Goal: Complete application form

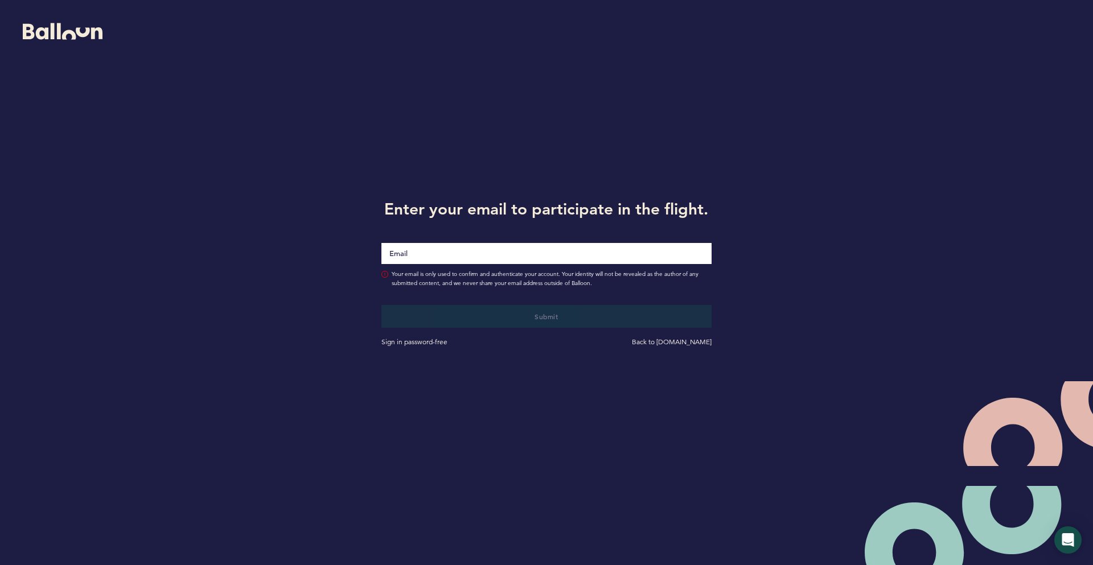
click at [424, 257] on input "Email" at bounding box center [547, 253] width 330 height 21
type input "[EMAIL_ADDRESS][DOMAIN_NAME]"
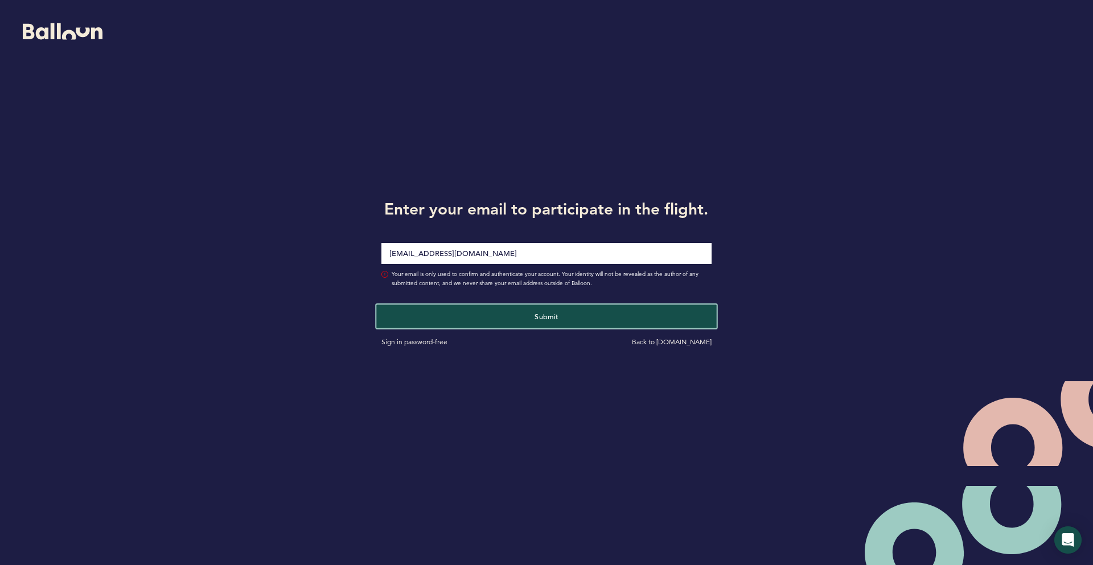
click at [510, 323] on button "Submit" at bounding box center [546, 316] width 340 height 23
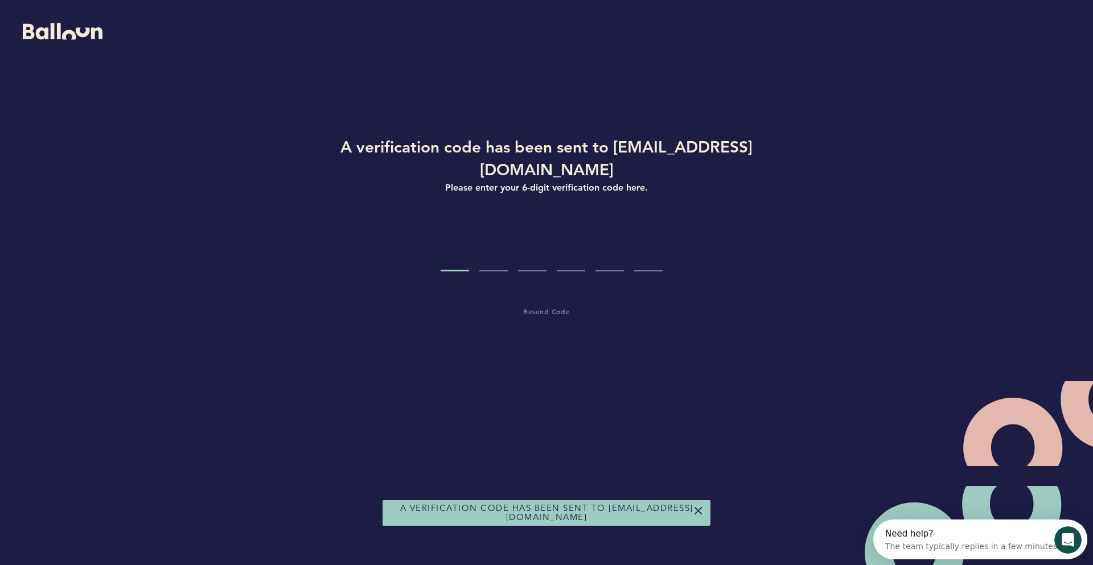
click at [455, 236] on input "Code digit 1" at bounding box center [455, 250] width 28 height 43
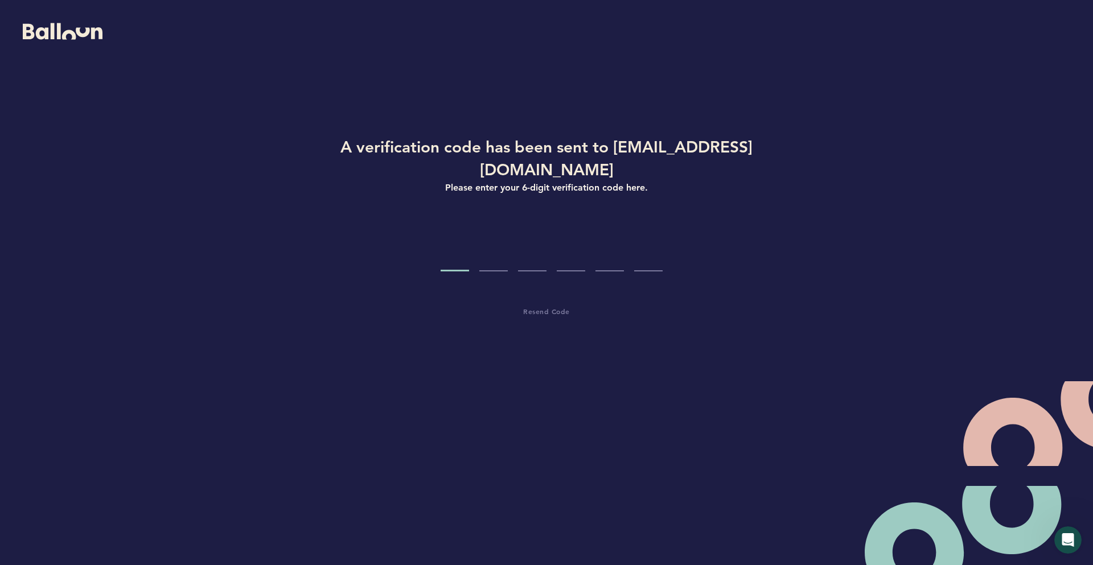
click at [461, 232] on input "Code digit 1" at bounding box center [455, 250] width 28 height 43
paste input "2"
type input "2"
type input "9"
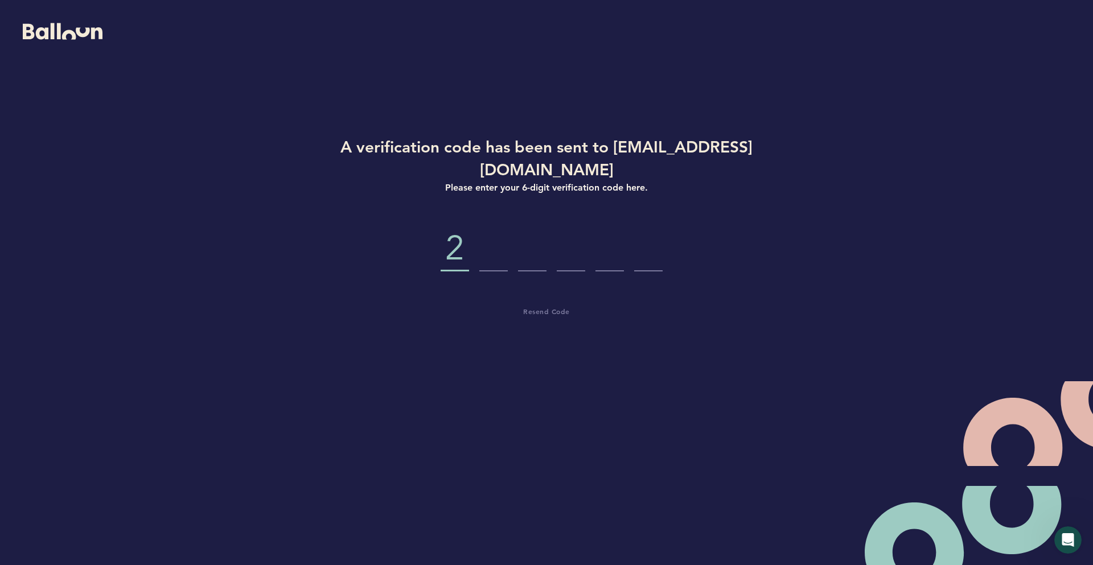
type input "4"
type input "2"
type input "0"
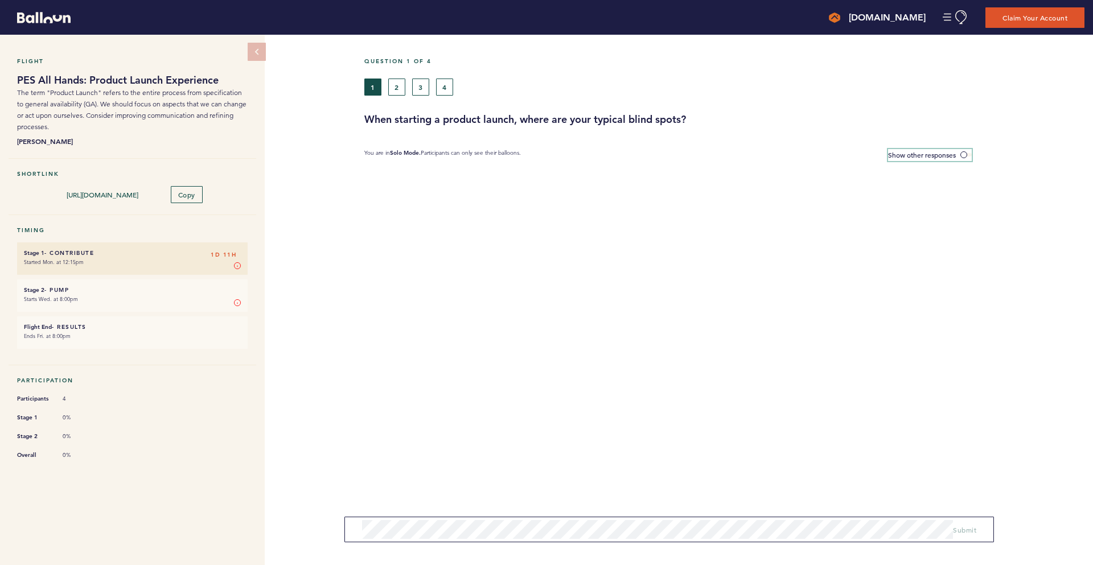
click at [963, 154] on span at bounding box center [966, 154] width 11 height 3
click at [0, 0] on input "Show other responses" at bounding box center [0, 0] width 0 height 0
click at [964, 154] on span at bounding box center [966, 154] width 11 height 3
click at [0, 0] on input "Hide other responses" at bounding box center [0, 0] width 0 height 0
click at [970, 524] on span "Submit" at bounding box center [964, 526] width 23 height 9
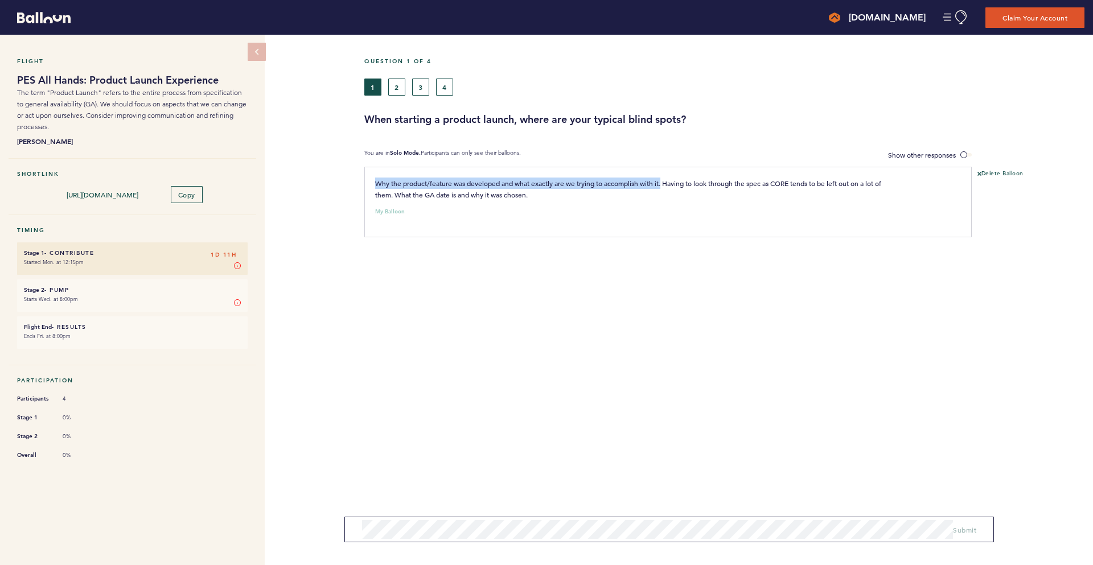
drag, startPoint x: 372, startPoint y: 181, endPoint x: 672, endPoint y: 229, distance: 304.0
click at [665, 182] on div "Why the product/feature was developed and what exactly are we trying to accompl…" at bounding box center [637, 189] width 541 height 23
copy span "Why the product/feature was developed and what exactly are we trying to accompl…"
click at [970, 527] on span "Submit" at bounding box center [964, 530] width 23 height 9
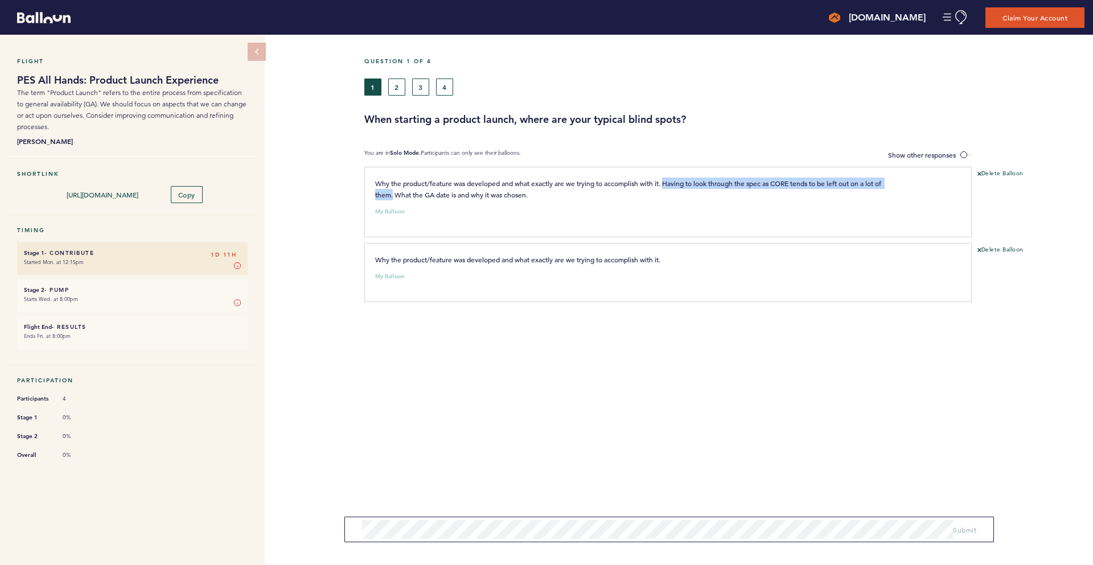
drag, startPoint x: 670, startPoint y: 181, endPoint x: 394, endPoint y: 194, distance: 277.0
click at [394, 194] on span "Why the product/feature was developed and what exactly are we trying to accompl…" at bounding box center [629, 189] width 508 height 21
copy span "Having to look through the spec as CORE tends to be left out on a lot of them."
click at [966, 527] on span "Submit" at bounding box center [964, 530] width 23 height 9
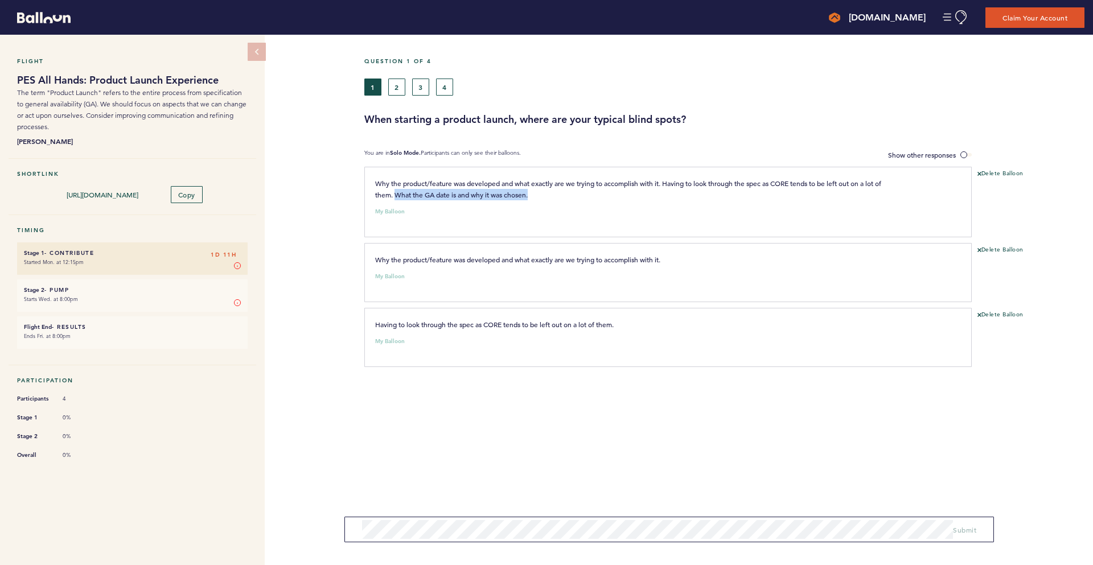
drag, startPoint x: 396, startPoint y: 192, endPoint x: 531, endPoint y: 195, distance: 135.6
click at [531, 195] on span "Why the product/feature was developed and what exactly are we trying to accompl…" at bounding box center [629, 189] width 508 height 21
copy span "What the GA date is and why it was chosen."
click at [957, 532] on span "Submit" at bounding box center [964, 530] width 23 height 9
click at [1002, 170] on button "Delete Balloon" at bounding box center [1001, 174] width 46 height 9
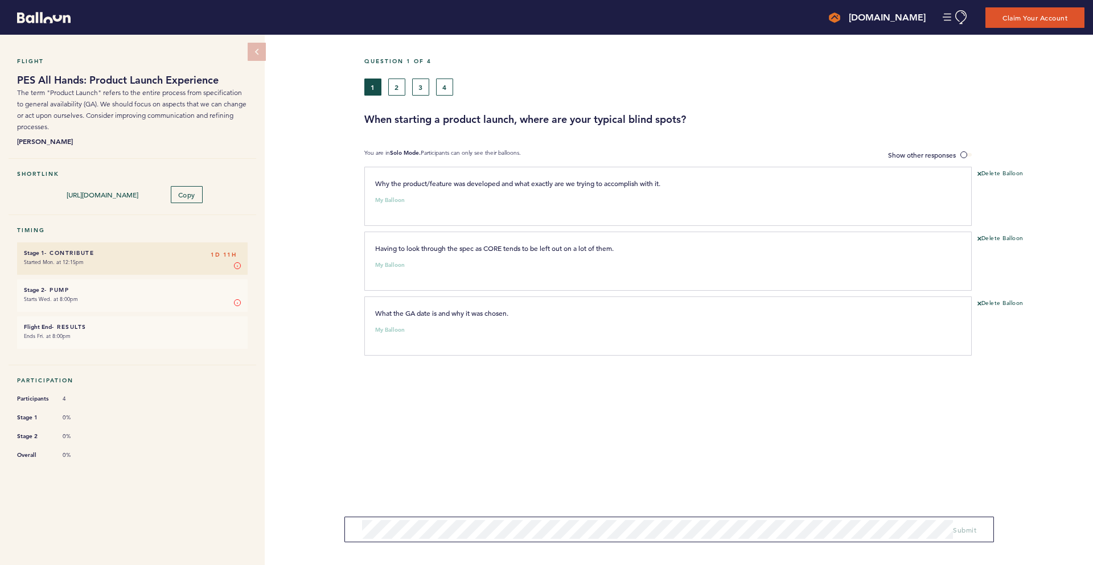
click at [393, 252] on div "Having to look through the spec as CORE tends to be left out on a lot of them. …" at bounding box center [662, 260] width 591 height 34
click at [394, 247] on span "Having to look through the spec as CORE tends to be left out on a lot of them." at bounding box center [494, 248] width 239 height 9
click at [395, 247] on span "Having to look through the spec as CORE tends to be left out on a lot of them." at bounding box center [494, 248] width 239 height 9
copy span "Having to look through the spec as CORE tends to be left out on a lot of them."
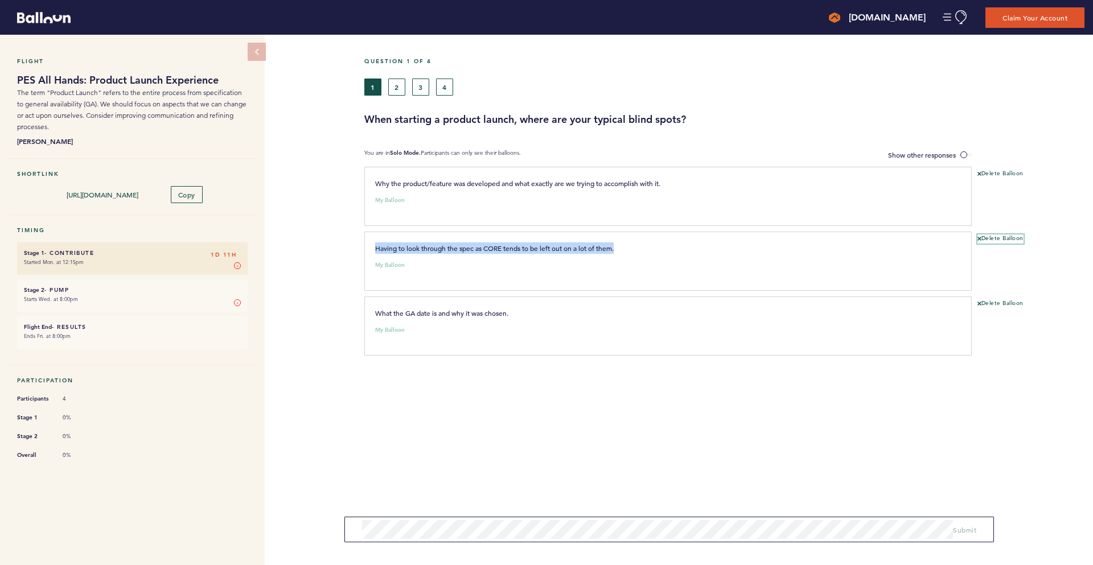
click at [999, 235] on button "Delete Balloon" at bounding box center [1001, 239] width 46 height 9
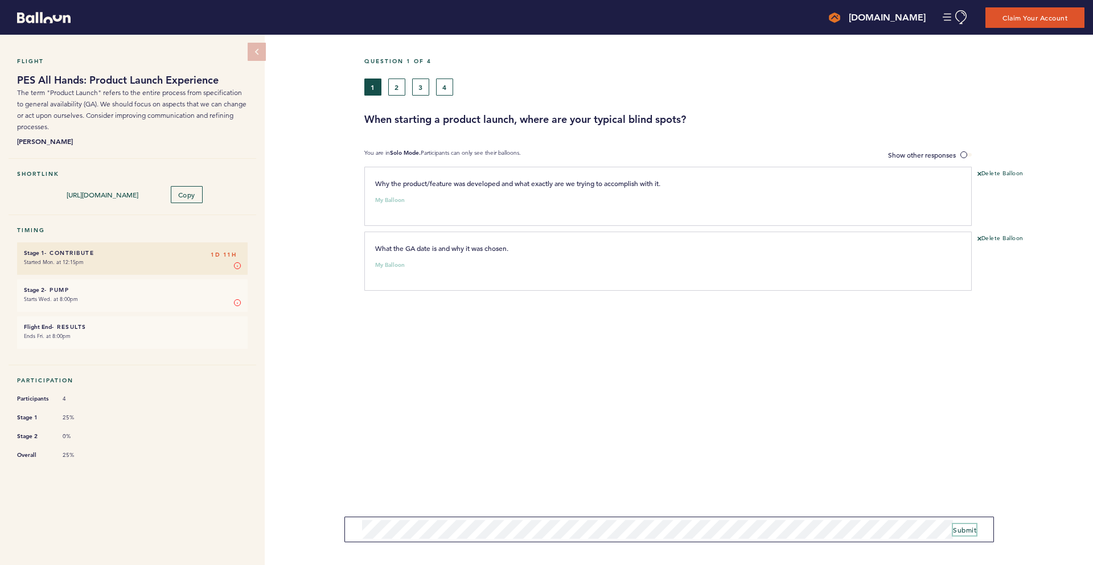
click at [968, 529] on span "Submit" at bounding box center [964, 530] width 23 height 9
click at [970, 528] on span "Submit" at bounding box center [964, 530] width 23 height 9
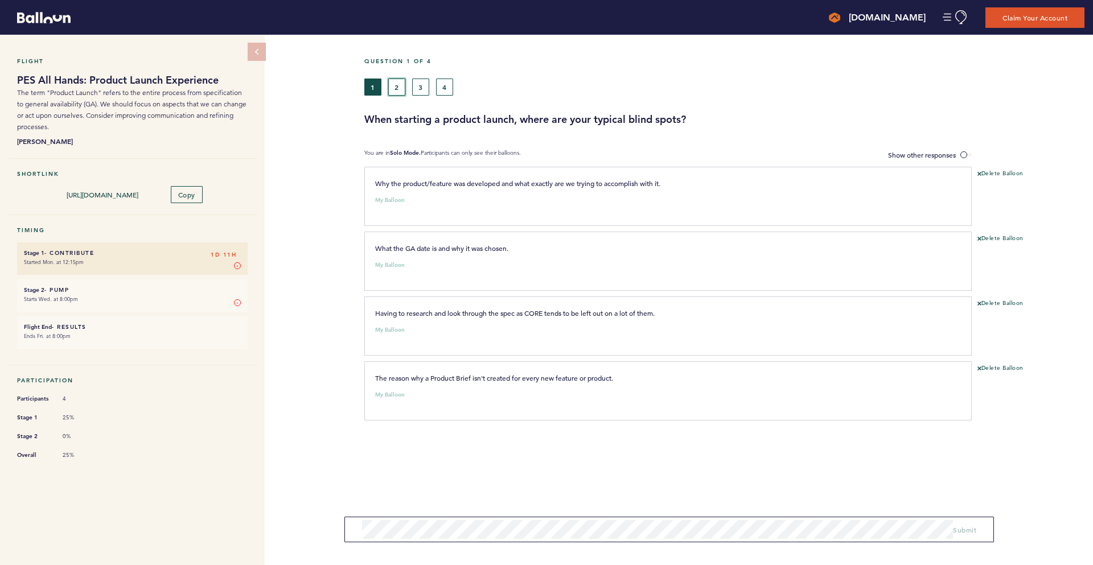
click at [396, 83] on button "2" at bounding box center [396, 87] width 17 height 17
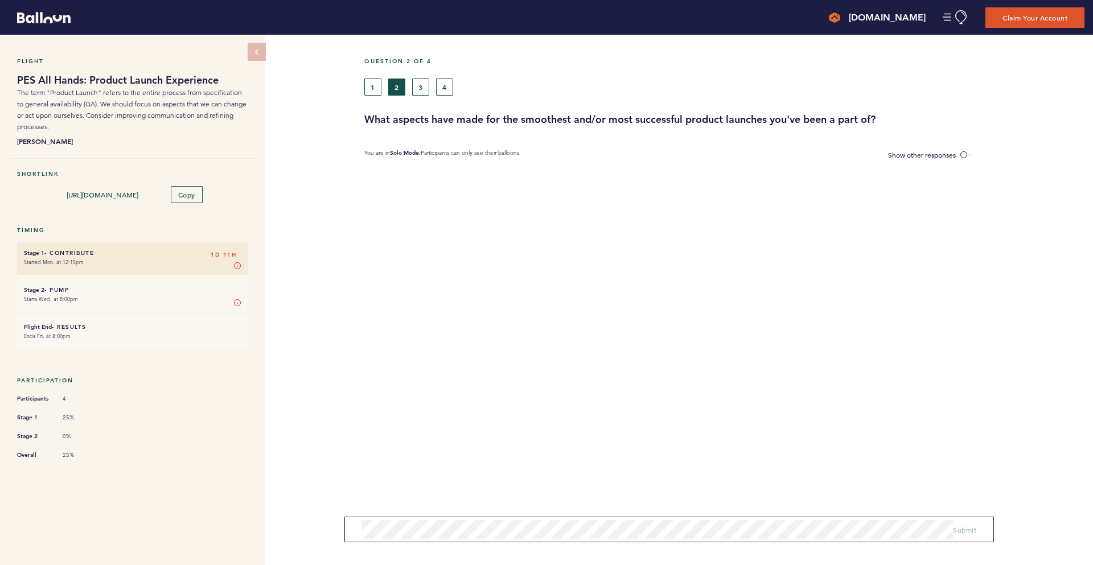
click at [430, 541] on form "Submit" at bounding box center [670, 530] width 650 height 26
click at [966, 528] on span "Submit" at bounding box center [964, 530] width 23 height 9
click at [587, 517] on form "Submit" at bounding box center [670, 530] width 650 height 26
click at [969, 528] on span "Submit" at bounding box center [964, 530] width 23 height 9
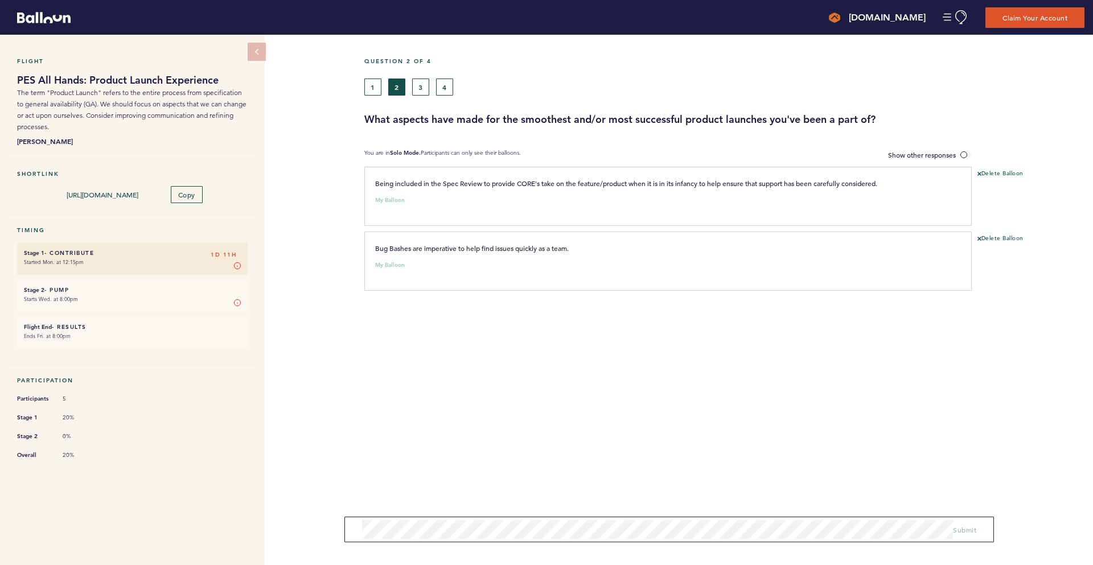
click at [524, 517] on form "Submit" at bounding box center [670, 530] width 650 height 26
click at [525, 514] on div "Question 2 of 4 1 2 3 4 What aspects have made for the smoothest and/or most su…" at bounding box center [728, 300] width 729 height 531
click at [417, 245] on span "Bug Bashes are imperative to help find issues quickly as a team." at bounding box center [472, 248] width 194 height 9
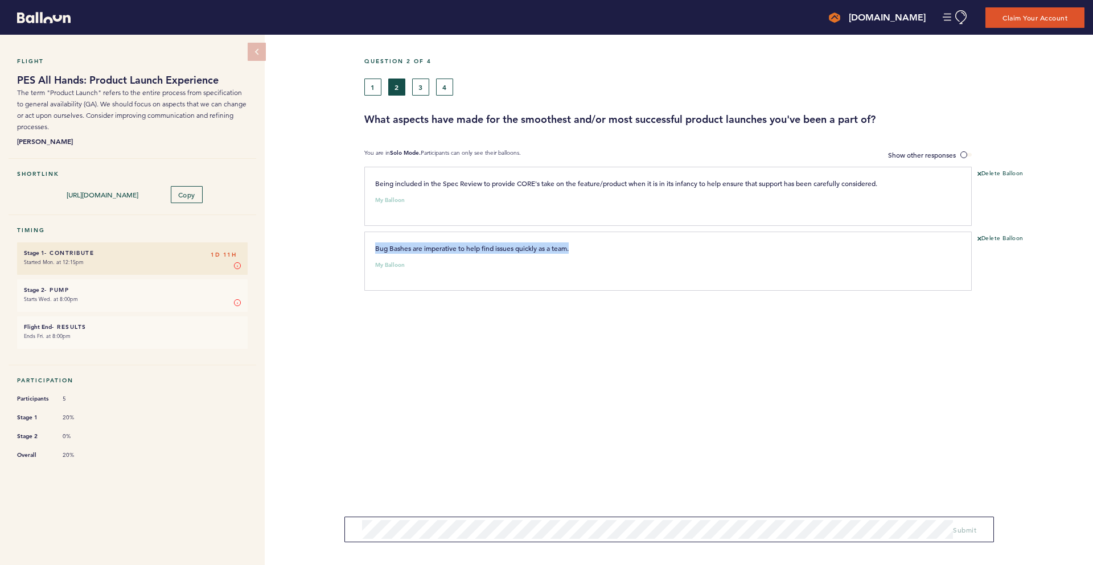
copy span "Bug Bashes are imperative to help find issues quickly as a team."
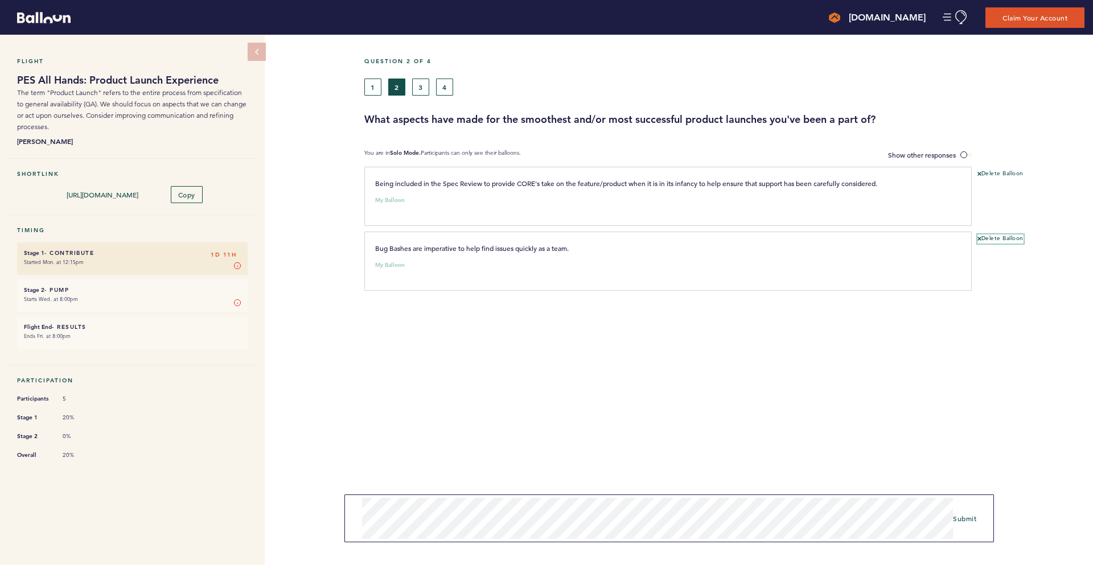
click at [997, 236] on button "Delete Balloon" at bounding box center [1001, 239] width 46 height 9
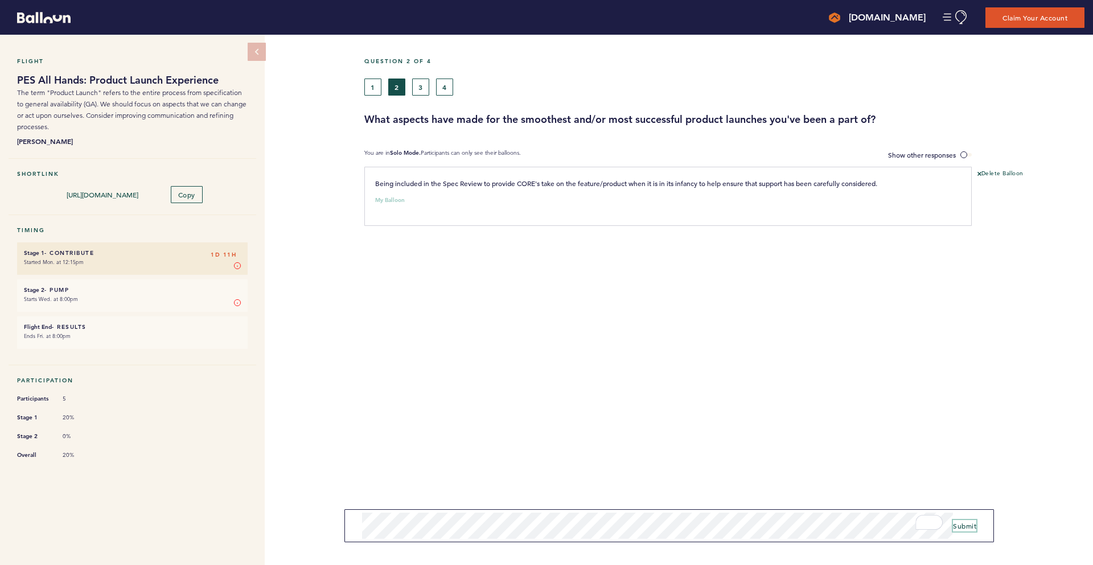
click at [965, 530] on button "Submit" at bounding box center [964, 525] width 23 height 11
click at [356, 528] on form "Submit" at bounding box center [670, 530] width 650 height 26
click at [337, 527] on div "Flight PES All Hands: Product Launch Experience The term "Product Launch" refer…" at bounding box center [546, 300] width 1093 height 531
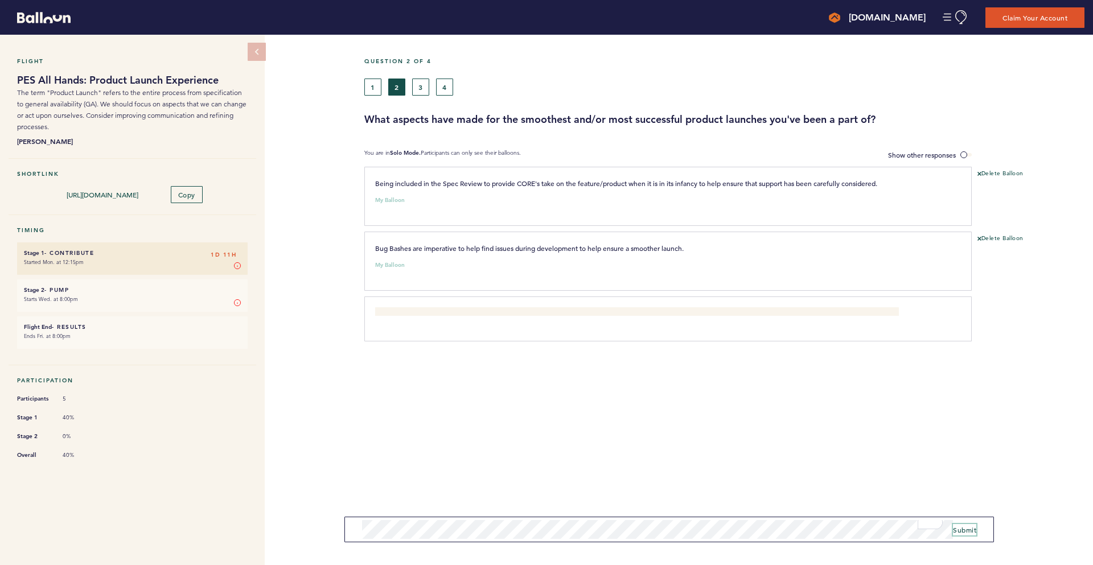
click at [968, 531] on span "Submit" at bounding box center [964, 530] width 23 height 9
click at [964, 153] on span at bounding box center [966, 154] width 11 height 3
click at [0, 0] on input "Show other responses" at bounding box center [0, 0] width 0 height 0
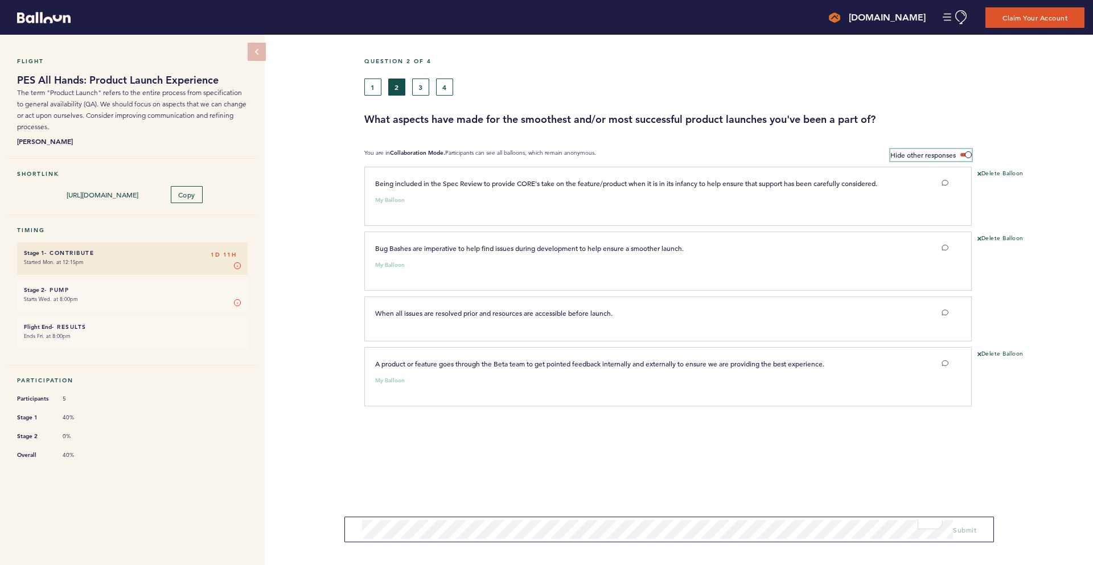
click at [967, 154] on span at bounding box center [966, 154] width 11 height 3
click at [0, 0] on input "Hide other responses" at bounding box center [0, 0] width 0 height 0
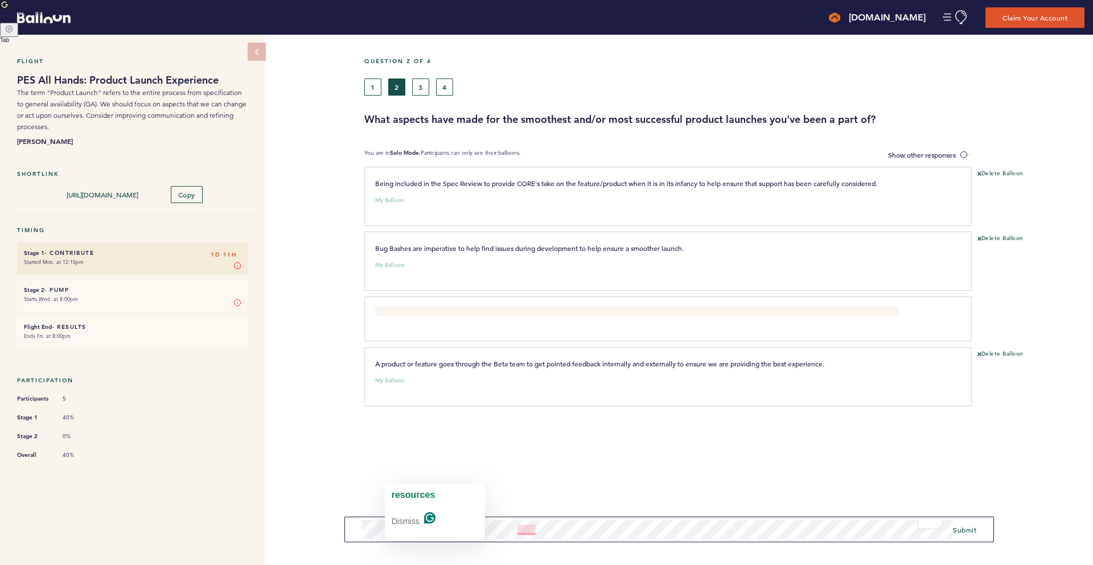
click at [424, 496] on span "resources" at bounding box center [414, 495] width 44 height 10
click at [538, 494] on span "stage" at bounding box center [528, 495] width 22 height 10
click at [968, 527] on span "Submit" at bounding box center [964, 530] width 23 height 9
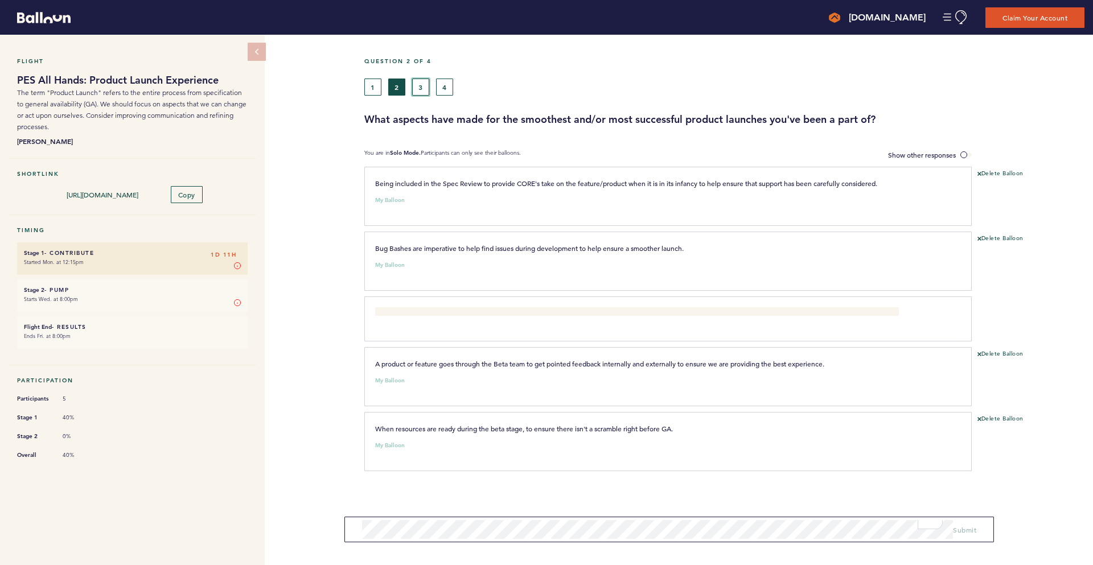
click at [417, 81] on button "3" at bounding box center [420, 87] width 17 height 17
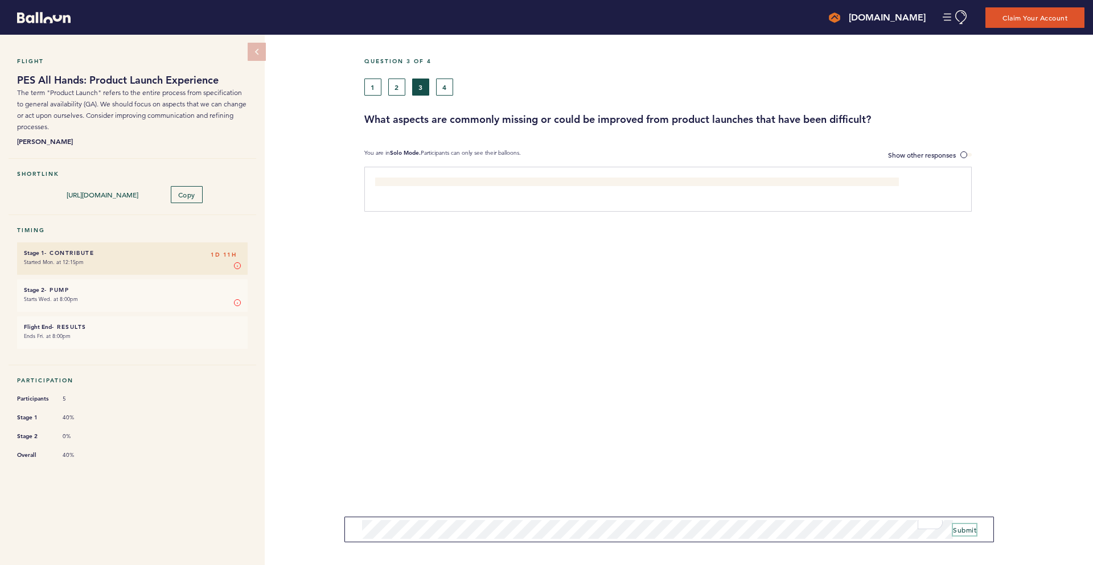
click at [969, 534] on span "Submit" at bounding box center [964, 530] width 23 height 9
click at [443, 88] on button "4" at bounding box center [444, 87] width 17 height 17
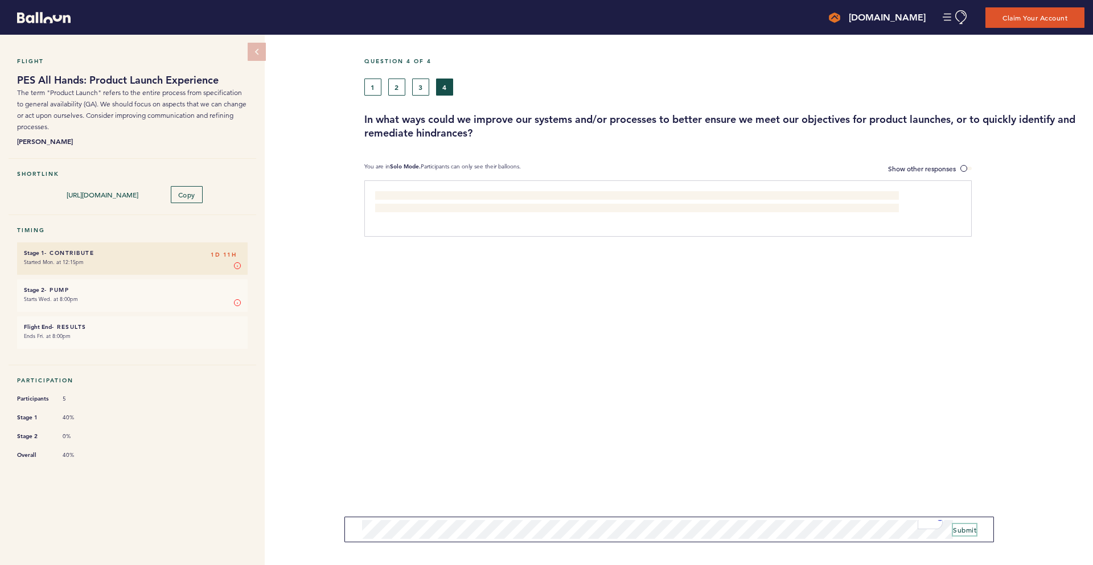
click at [967, 530] on span "Submit" at bounding box center [964, 530] width 23 height 9
click at [972, 531] on span "Submit" at bounding box center [964, 530] width 23 height 9
click at [964, 531] on span "Submit" at bounding box center [964, 530] width 23 height 9
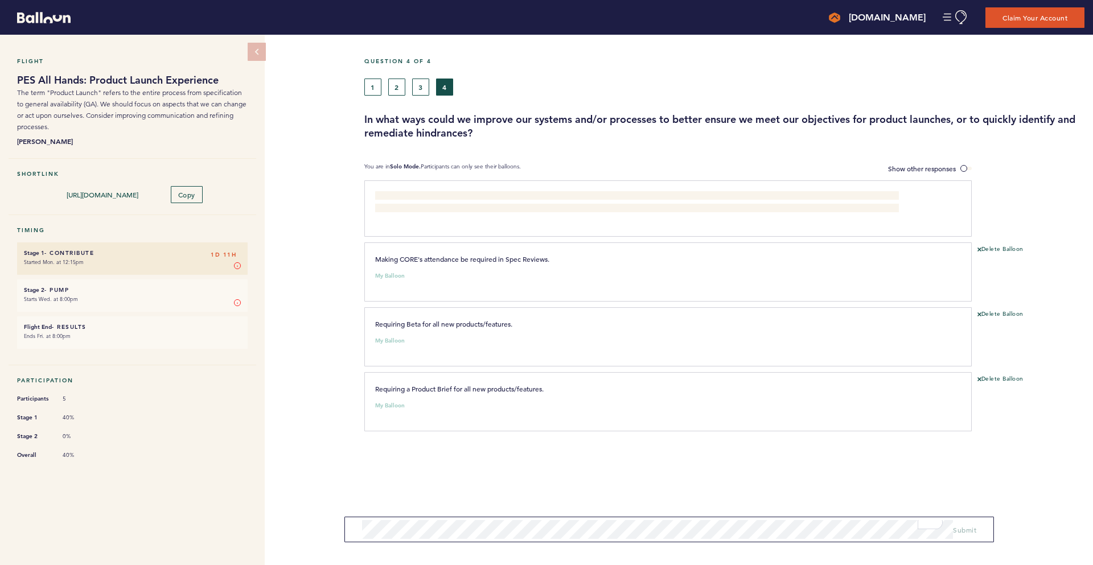
click at [842, 192] on span "Change how we define MVP. Products half the time come out of the oven not fully…" at bounding box center [620, 202] width 490 height 21
click at [961, 167] on span at bounding box center [966, 168] width 11 height 3
click at [0, 0] on input "Show other responses" at bounding box center [0, 0] width 0 height 0
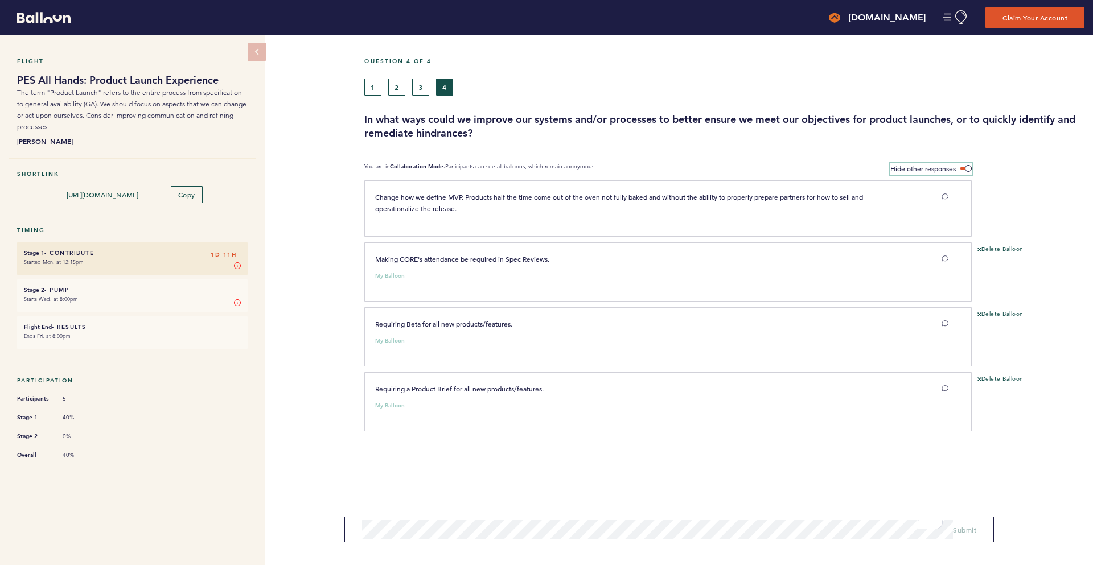
click at [961, 167] on span at bounding box center [966, 168] width 11 height 3
click at [0, 0] on input "Hide other responses" at bounding box center [0, 0] width 0 height 0
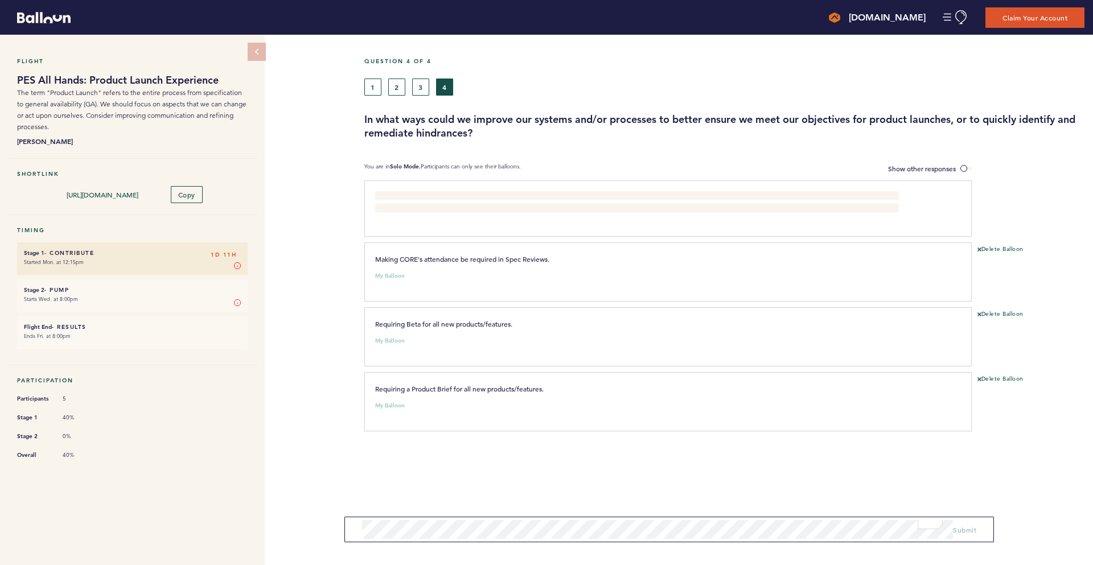
click at [430, 82] on div "1 2 3 4" at bounding box center [632, 87] width 536 height 17
click at [422, 84] on button "3" at bounding box center [420, 87] width 17 height 17
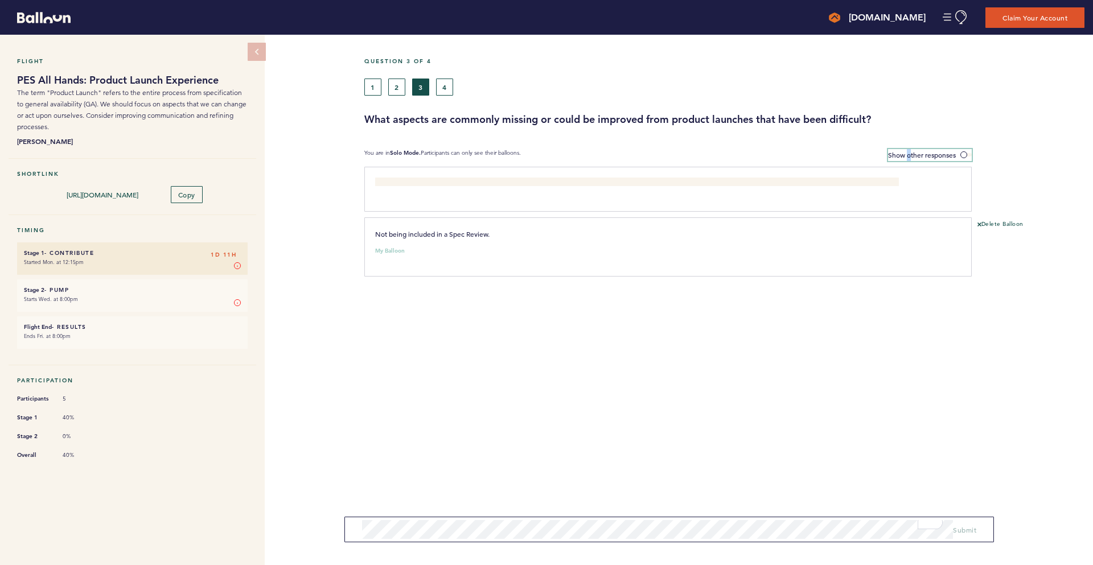
click at [905, 156] on span "Show other responses" at bounding box center [922, 154] width 68 height 9
click at [959, 153] on label "Show other responses" at bounding box center [930, 155] width 84 height 12
click at [0, 0] on input "Show other responses" at bounding box center [0, 0] width 0 height 0
click at [961, 153] on span at bounding box center [966, 154] width 11 height 3
click at [0, 0] on input "Hide other responses" at bounding box center [0, 0] width 0 height 0
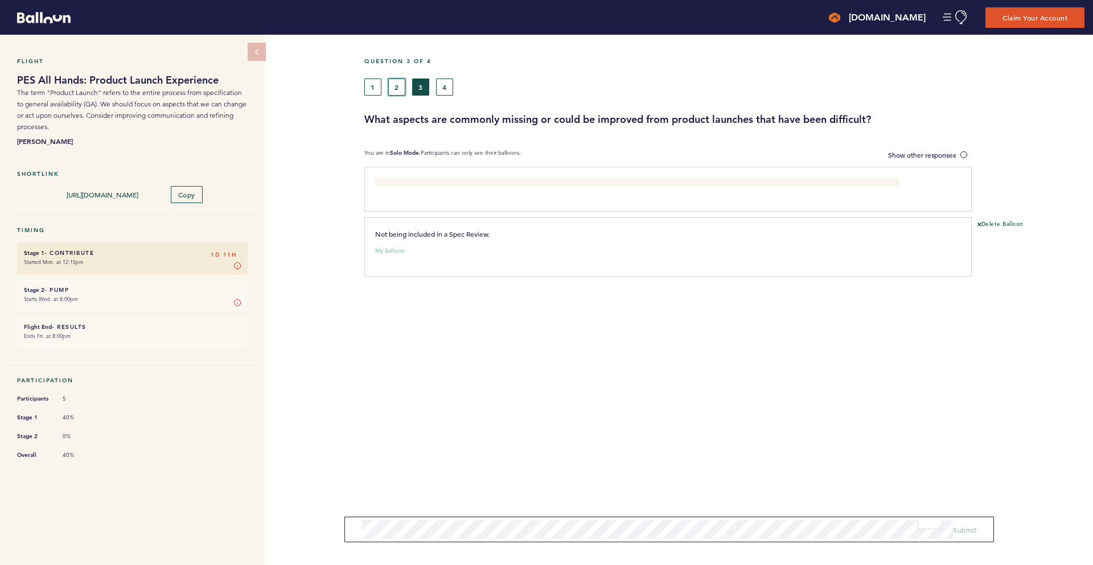
click at [397, 80] on button "2" at bounding box center [396, 87] width 17 height 17
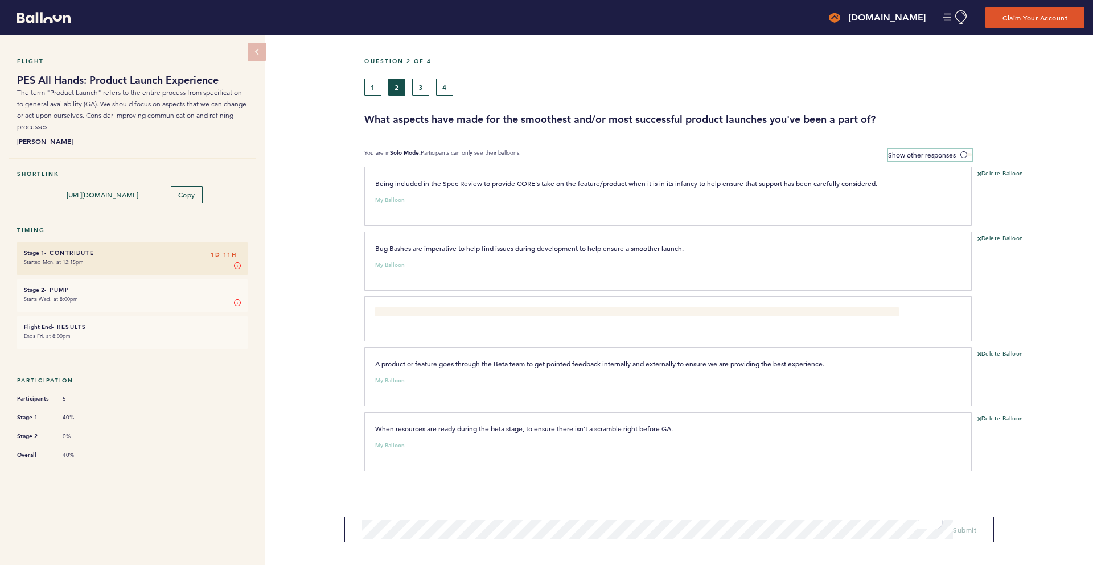
click at [932, 154] on span "Show other responses" at bounding box center [922, 154] width 68 height 9
click at [0, 0] on input "Show other responses" at bounding box center [0, 0] width 0 height 0
click at [932, 154] on span "Hide other responses" at bounding box center [923, 154] width 65 height 9
click at [0, 0] on input "Hide other responses" at bounding box center [0, 0] width 0 height 0
click at [371, 91] on button "1" at bounding box center [372, 87] width 17 height 17
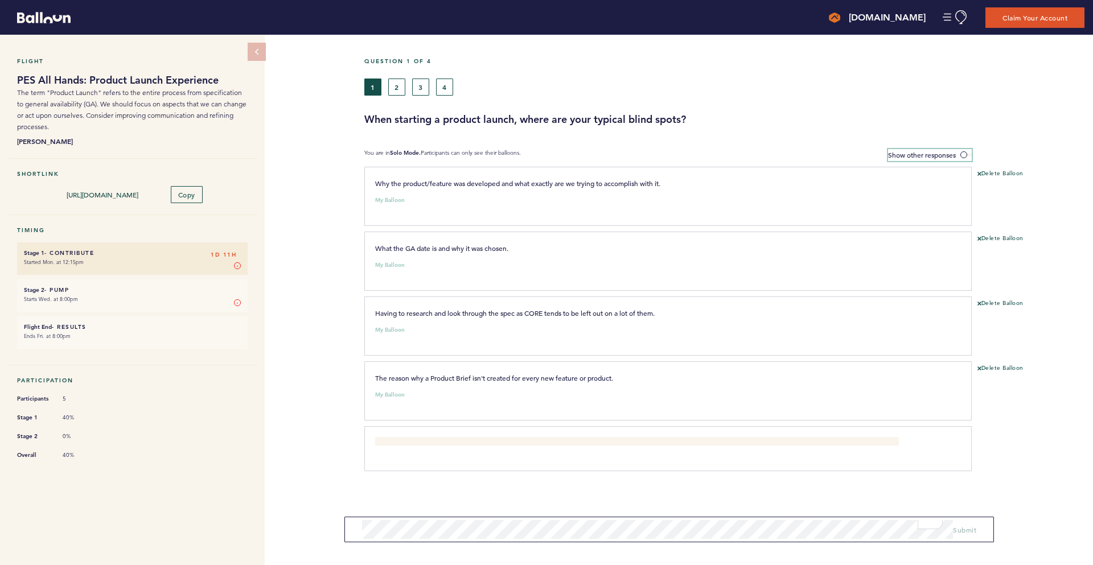
click at [962, 150] on label "Show other responses" at bounding box center [930, 155] width 84 height 12
click at [0, 0] on input "Show other responses" at bounding box center [0, 0] width 0 height 0
click at [962, 150] on label "Hide other responses" at bounding box center [931, 155] width 81 height 12
click at [0, 0] on input "Hide other responses" at bounding box center [0, 0] width 0 height 0
click at [431, 181] on span "Why the product/feature was developed and what exactly are we trying to accompl…" at bounding box center [517, 183] width 285 height 9
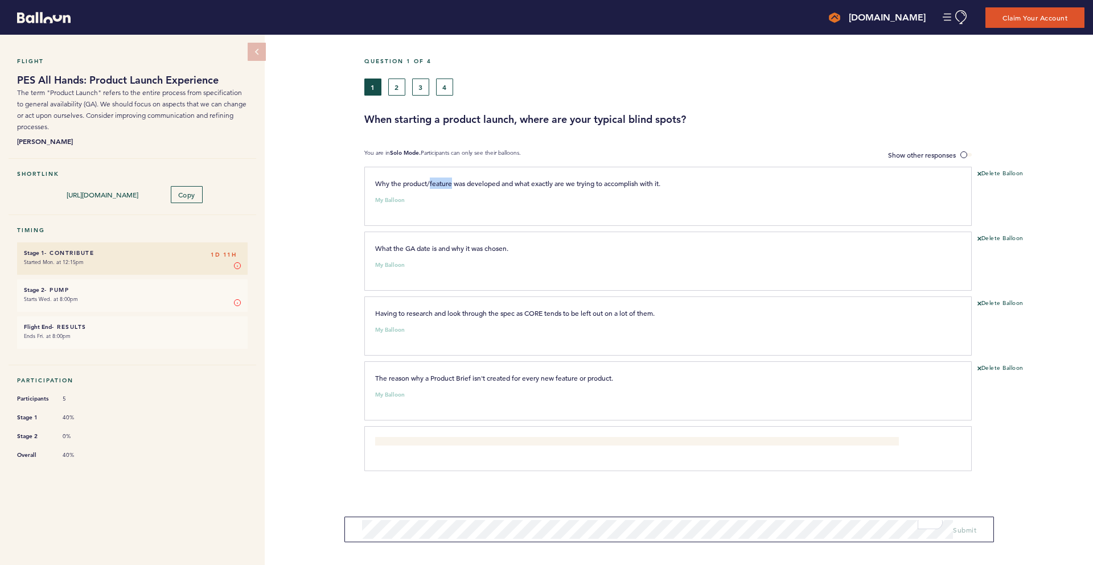
click at [431, 181] on span "Why the product/feature was developed and what exactly are we trying to accompl…" at bounding box center [517, 183] width 285 height 9
copy span "Why the product/feature was developed and what exactly are we trying to accompl…"
click at [964, 524] on span "Submit" at bounding box center [964, 522] width 23 height 9
click at [991, 171] on button "Delete Balloon" at bounding box center [1001, 174] width 46 height 9
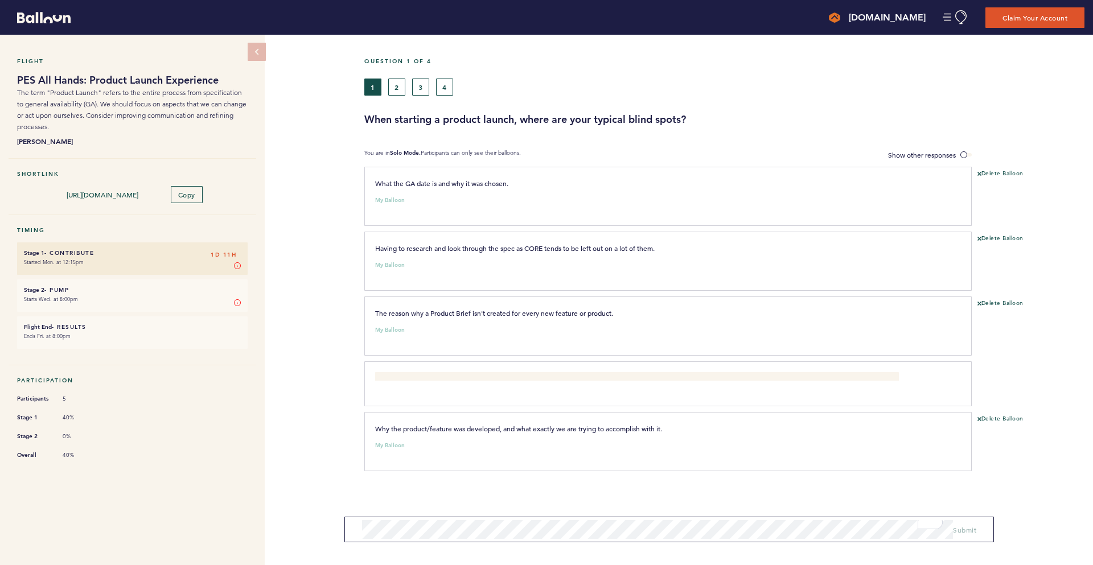
click at [149, 288] on h6 "Stage 2 - Pump 1D 11H" at bounding box center [132, 289] width 217 height 7
click at [398, 86] on button "2" at bounding box center [396, 87] width 17 height 17
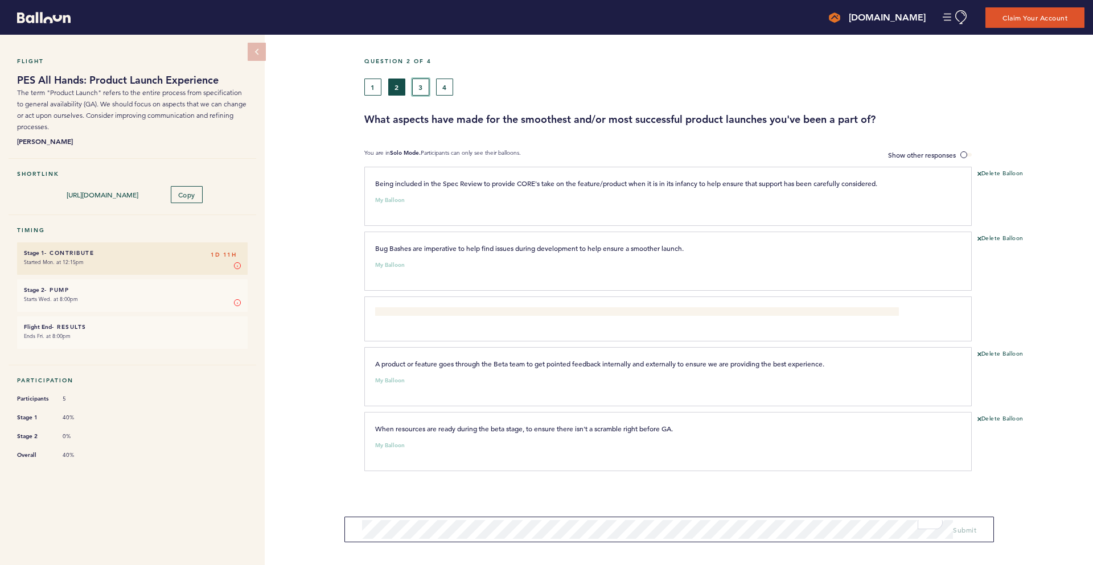
click at [423, 87] on button "3" at bounding box center [420, 87] width 17 height 17
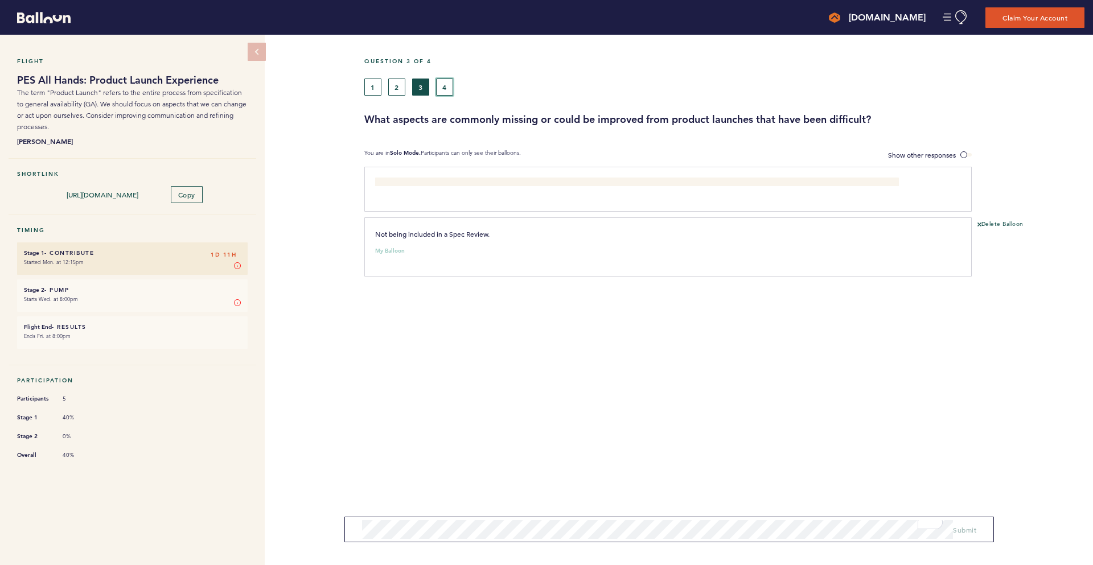
click at [444, 87] on button "4" at bounding box center [444, 87] width 17 height 17
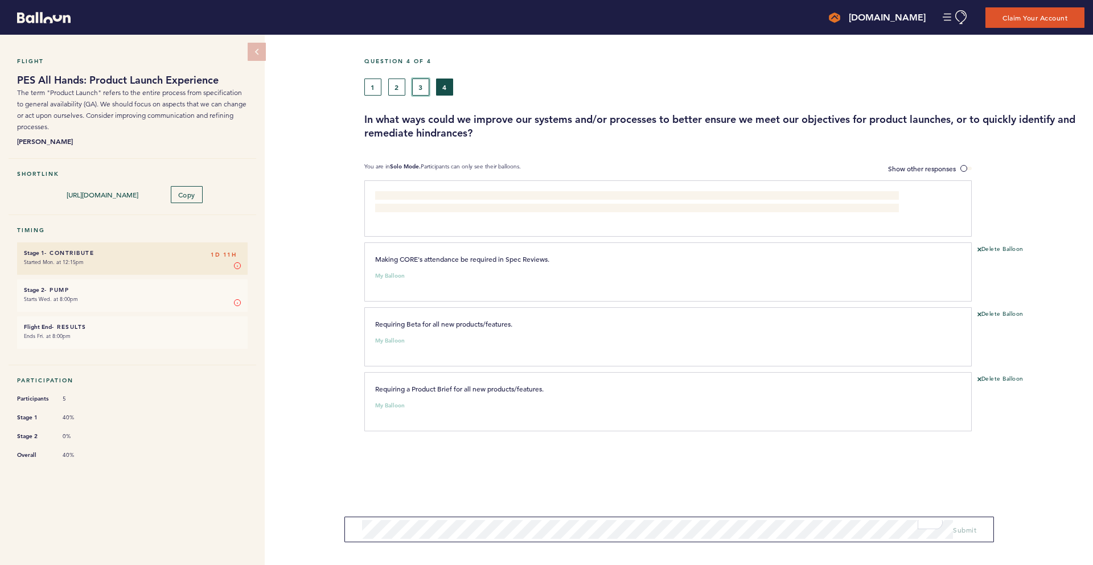
click at [420, 89] on button "3" at bounding box center [420, 87] width 17 height 17
